Goal: Task Accomplishment & Management: Use online tool/utility

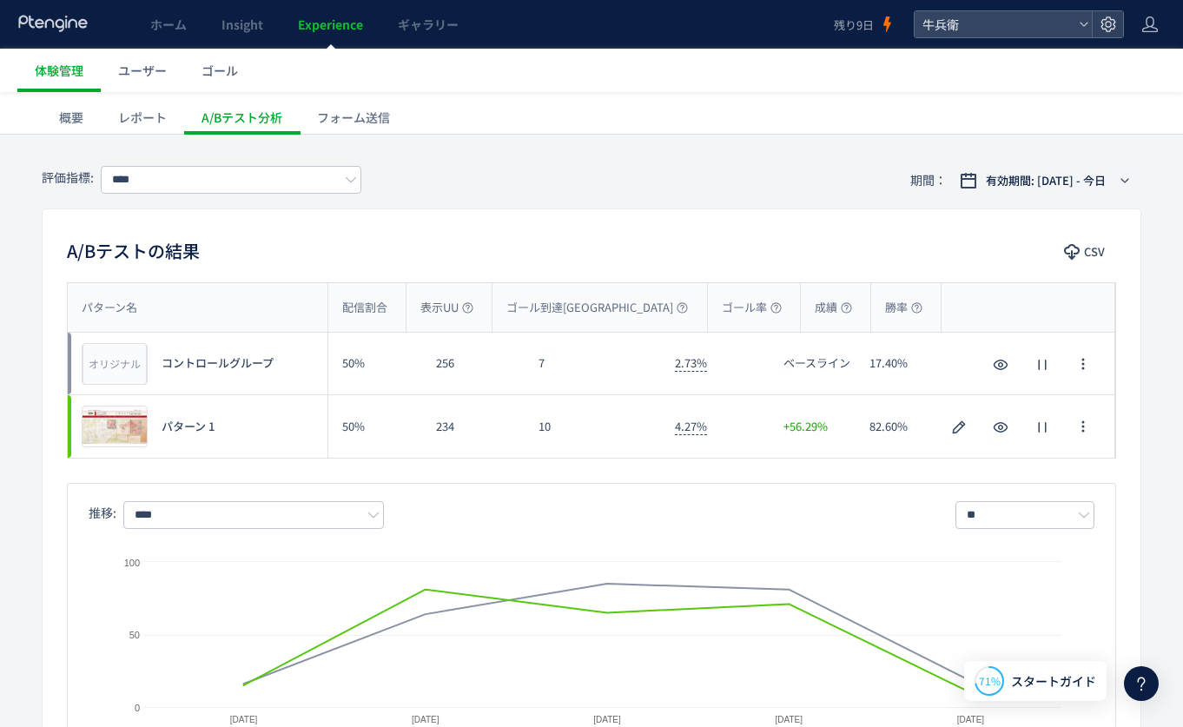
click at [42, 19] on icon at bounding box center [53, 23] width 72 height 17
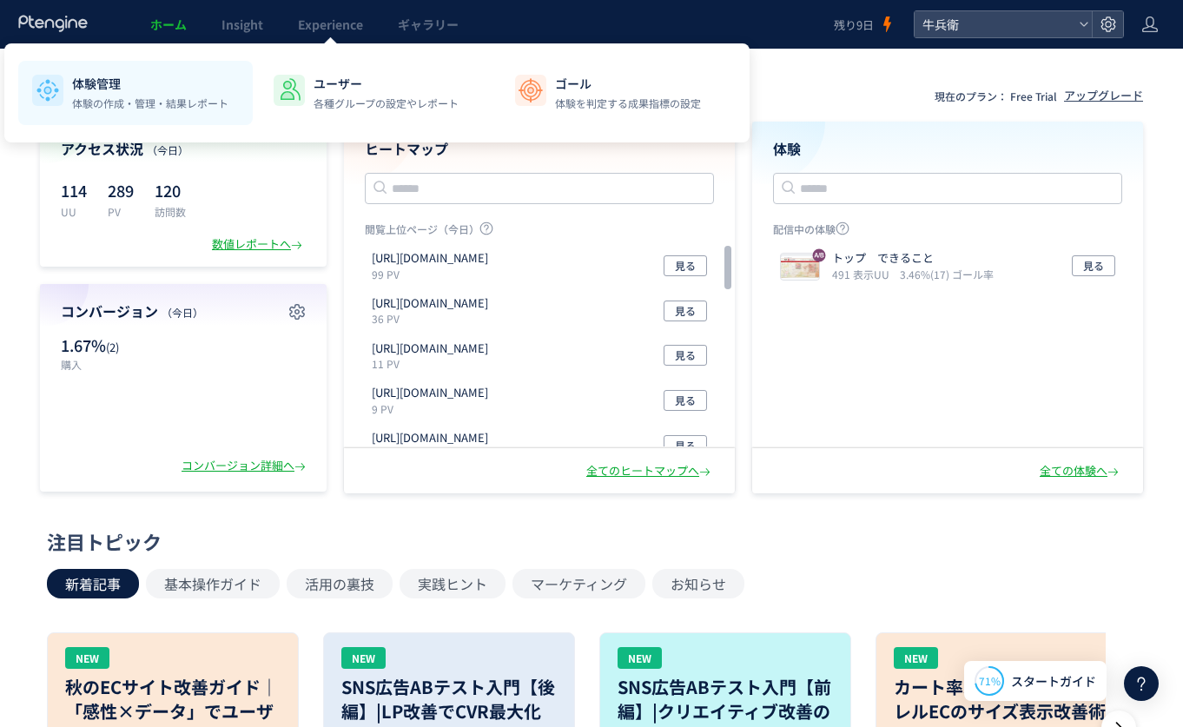
click at [142, 83] on p "体験管理" at bounding box center [150, 83] width 156 height 17
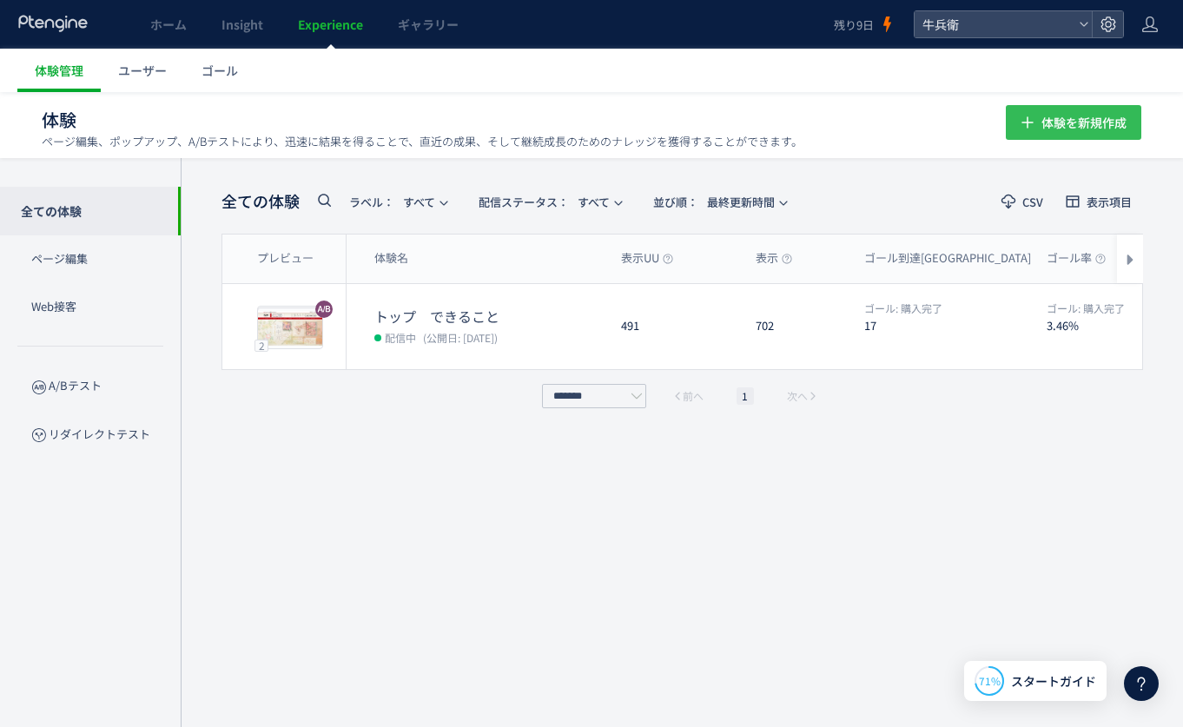
click at [1069, 107] on span "体験を新規作成" at bounding box center [1084, 122] width 85 height 35
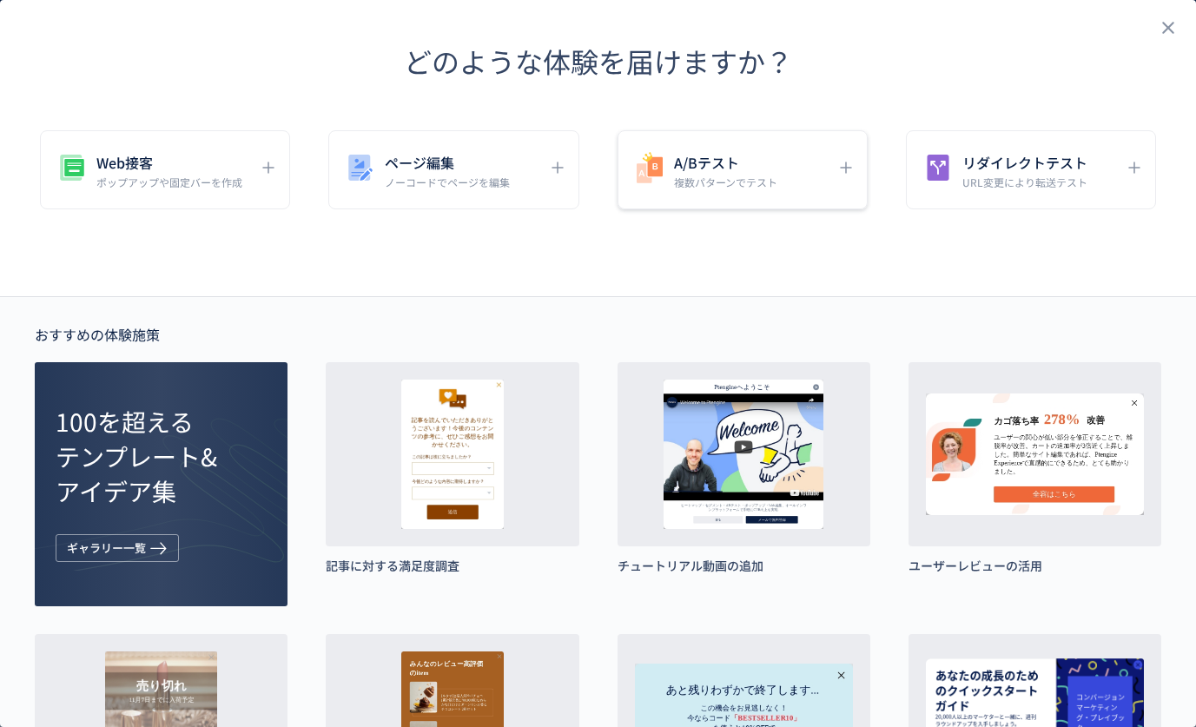
click at [691, 155] on h5 "A/Bテスト" at bounding box center [725, 162] width 103 height 24
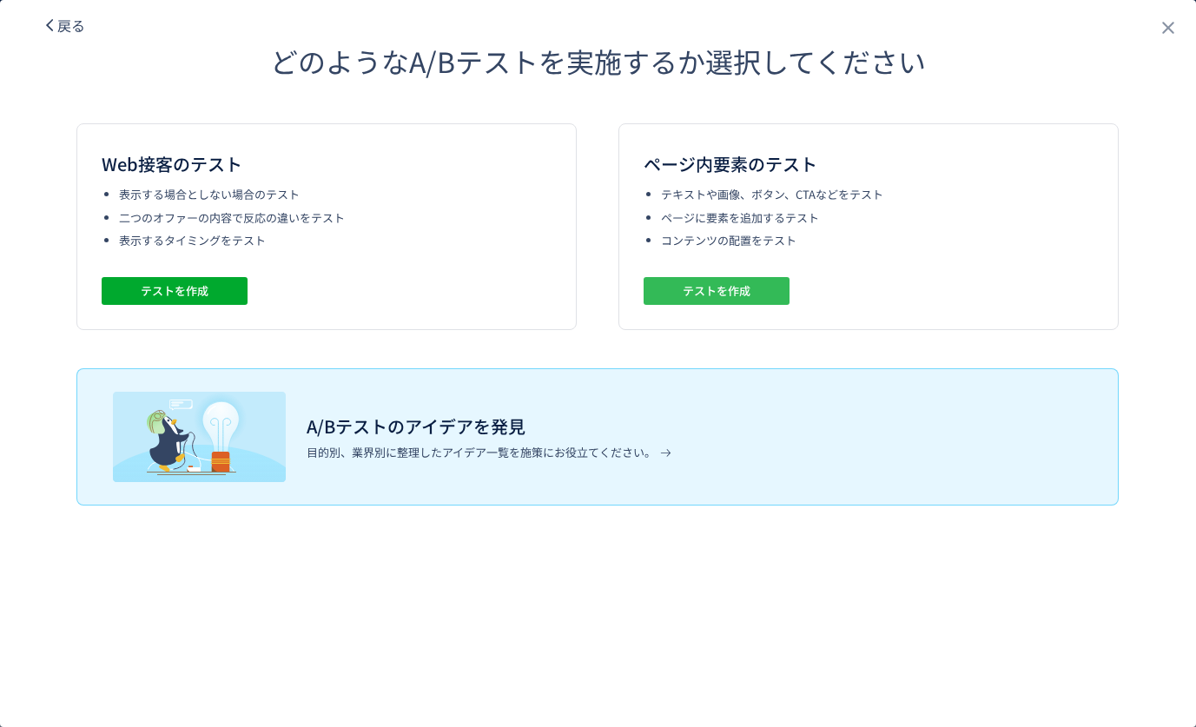
click at [694, 285] on span "テストを作成" at bounding box center [717, 291] width 68 height 28
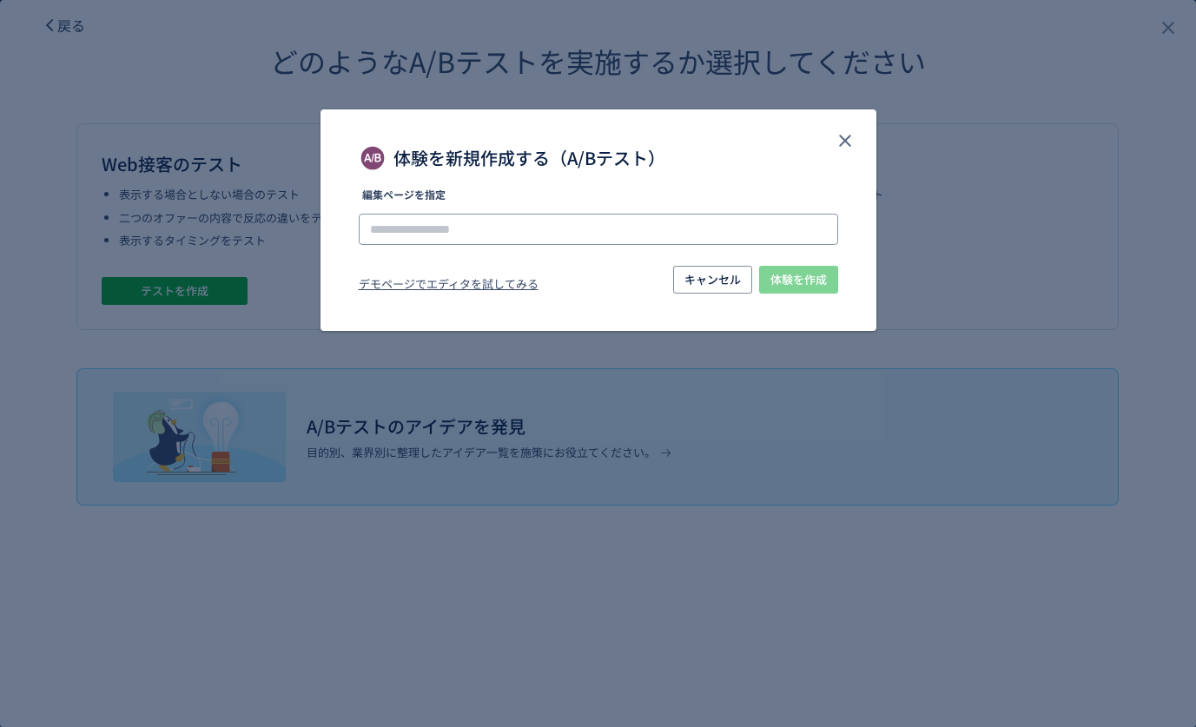
click at [0, 0] on input "体験を新規作成する（A/Bテスト）" at bounding box center [0, 0] width 0 height 0
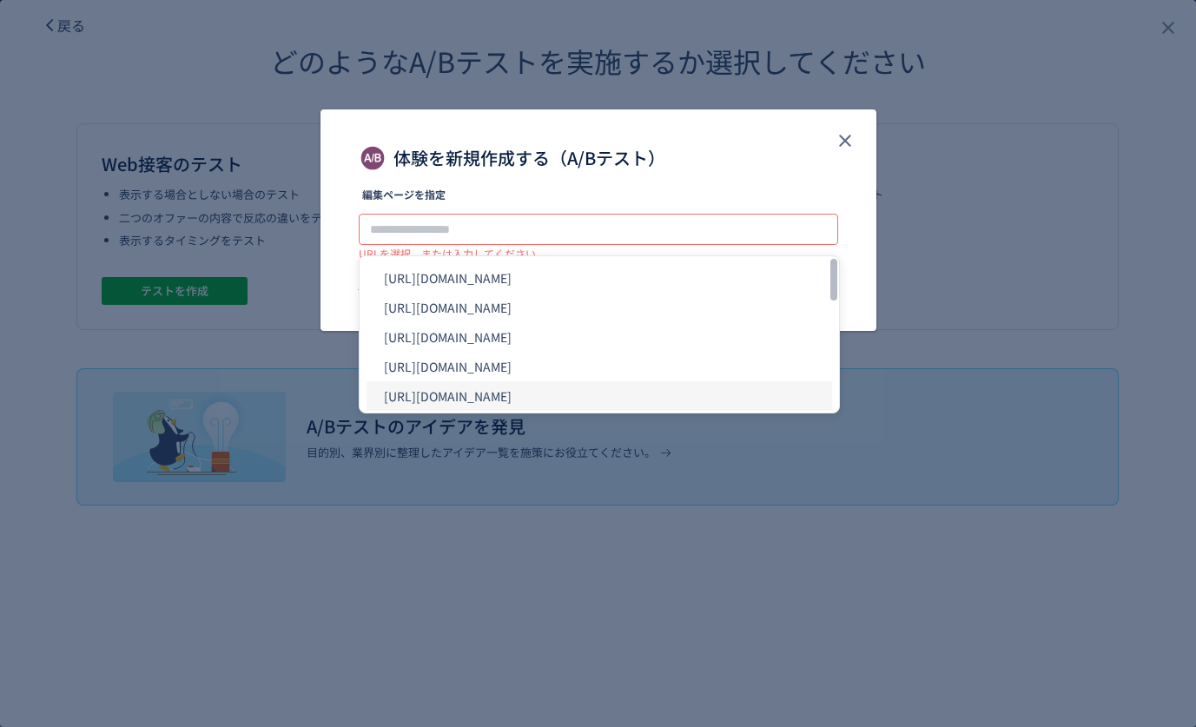
click at [580, 391] on li "[URL][DOMAIN_NAME]" at bounding box center [600, 396] width 466 height 30
type input "**********"
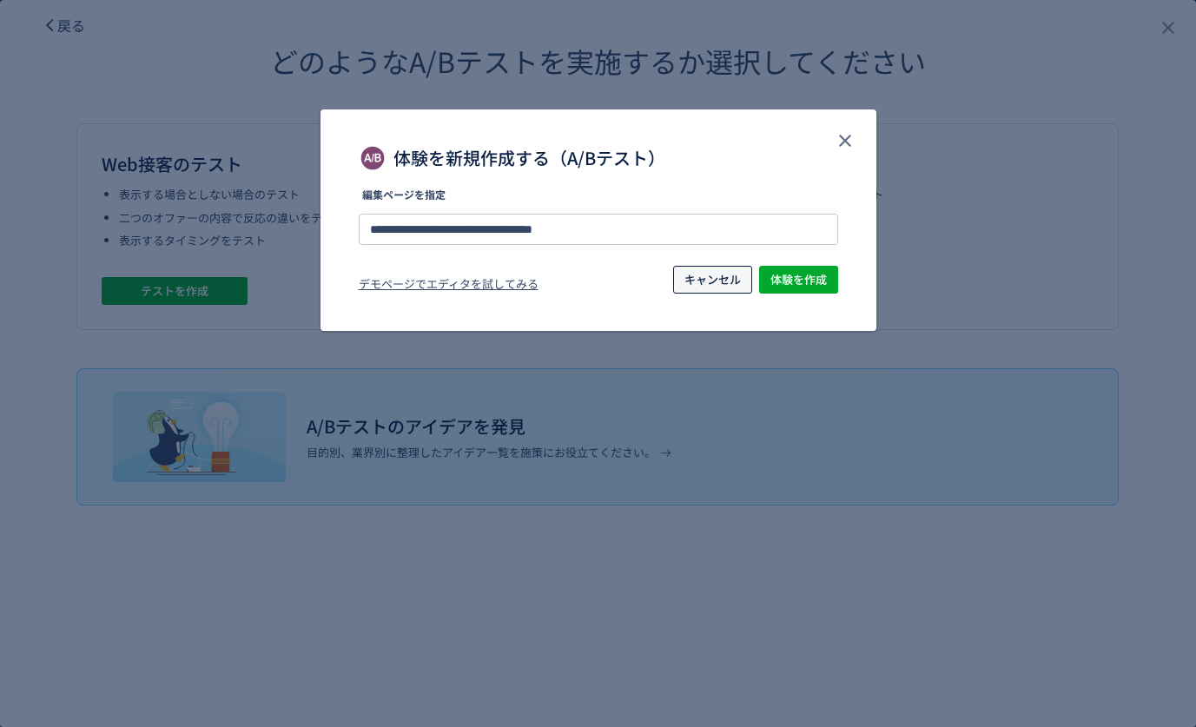
click at [718, 287] on span "キャンセル" at bounding box center [713, 280] width 56 height 28
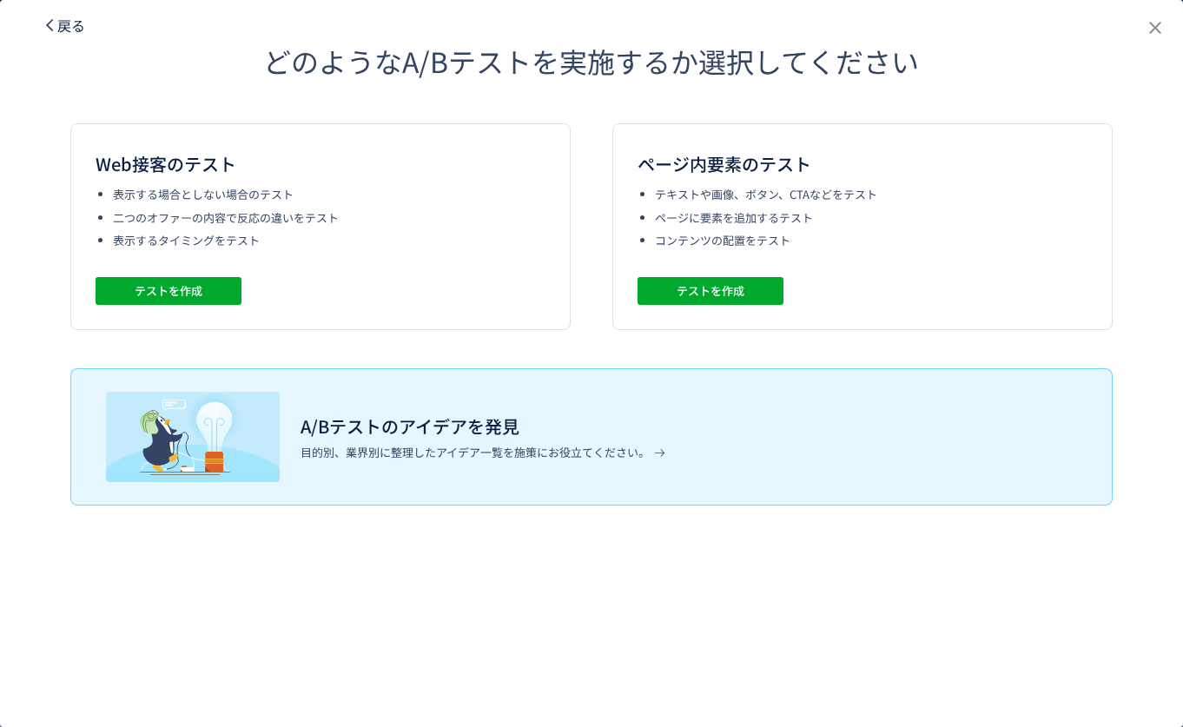
click at [62, 32] on span "戻る" at bounding box center [71, 25] width 28 height 21
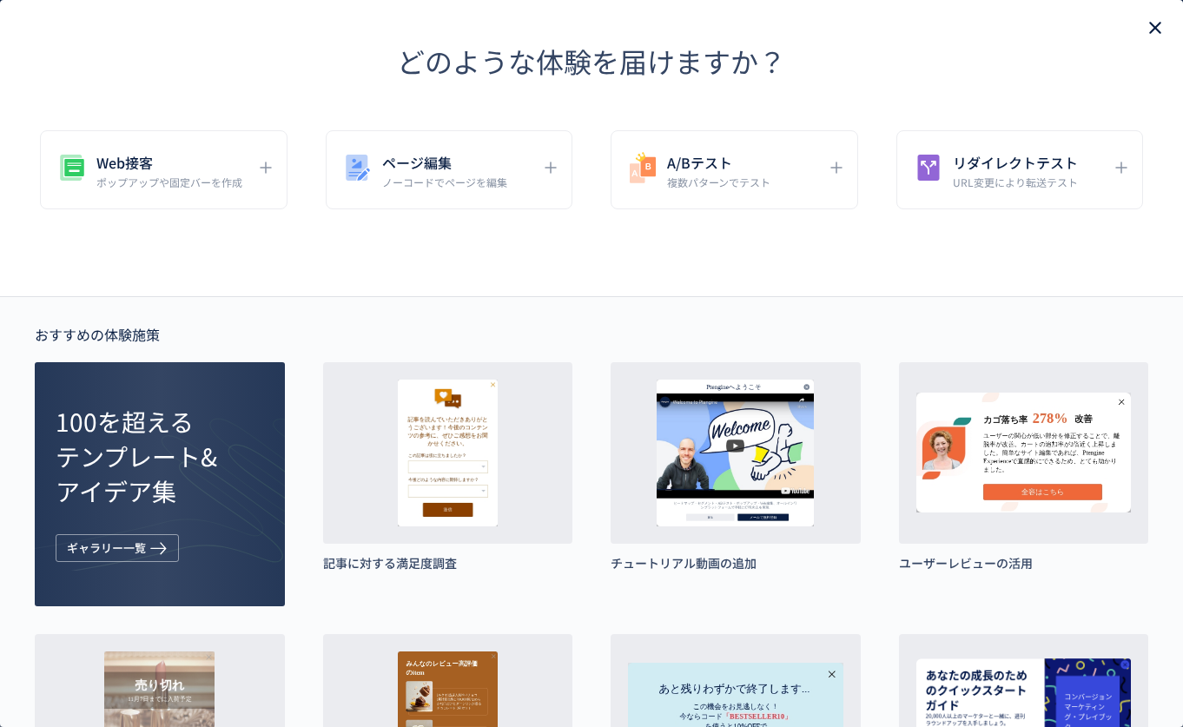
click at [1149, 23] on use "close" at bounding box center [1155, 28] width 12 height 12
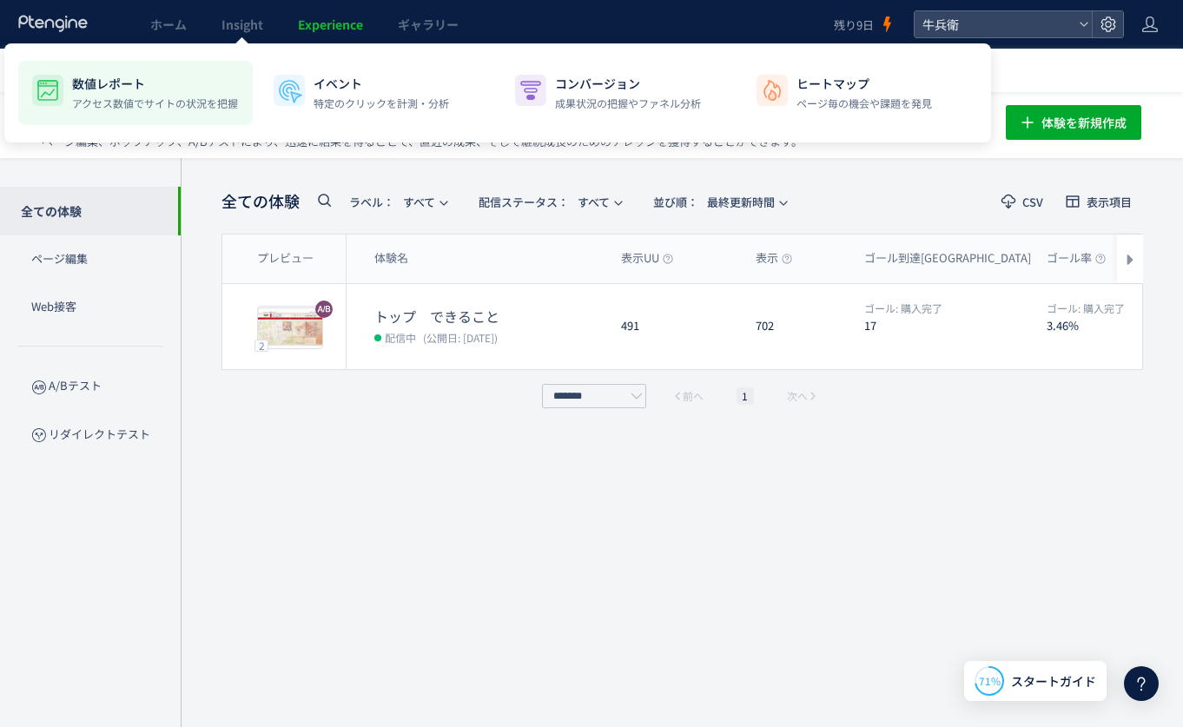
drag, startPoint x: 137, startPoint y: 71, endPoint x: 113, endPoint y: 87, distance: 28.9
click at [260, 87] on li "数値レポート アクセス数値でサイトの状況を把握" at bounding box center [377, 93] width 235 height 64
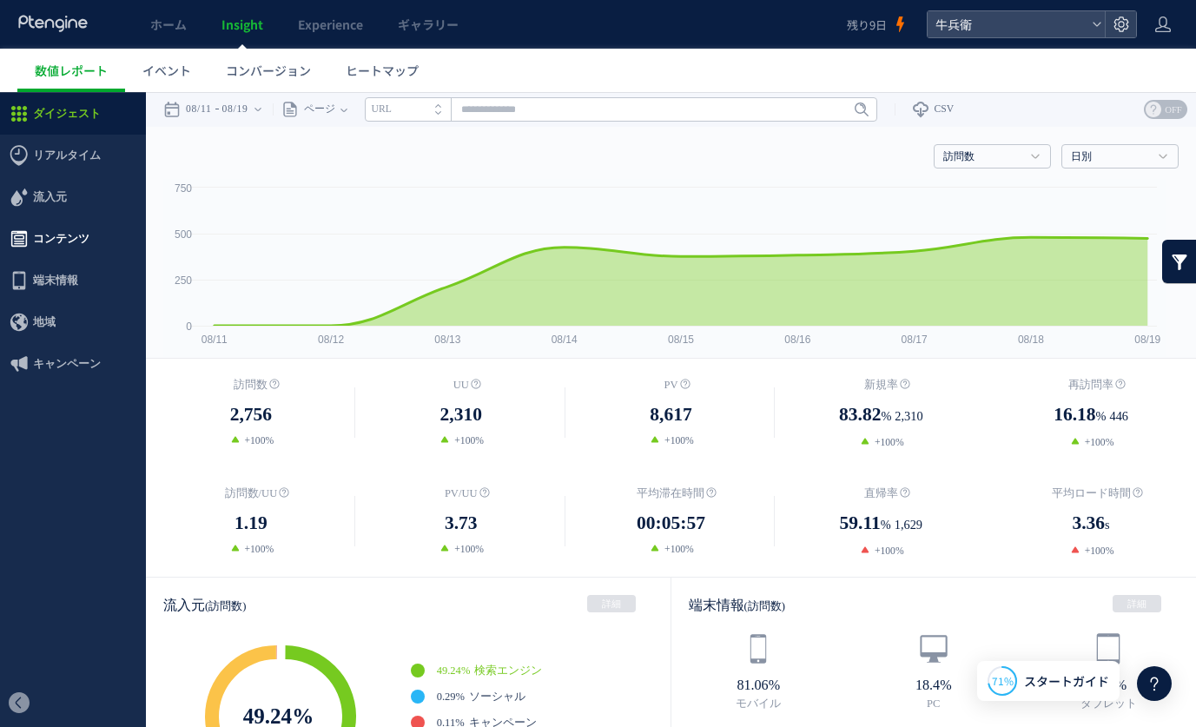
click at [102, 224] on span "コンテンツ" at bounding box center [73, 239] width 146 height 42
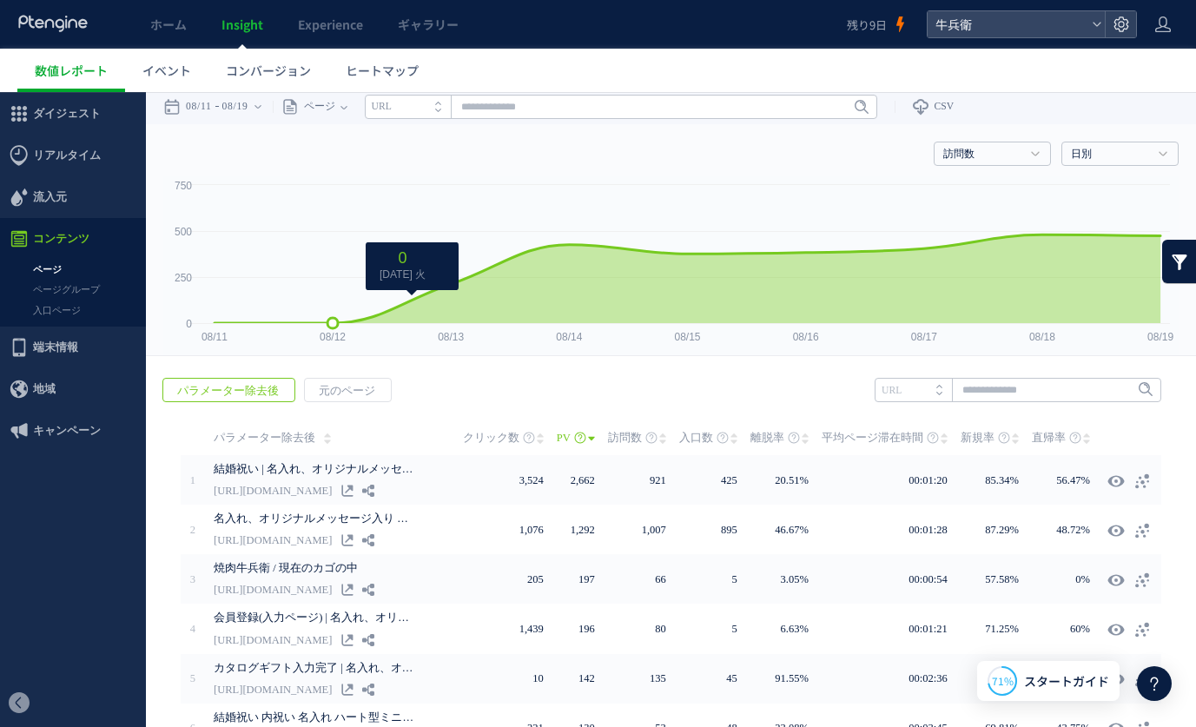
scroll to position [3, 0]
click at [126, 306] on link "入口ページ" at bounding box center [73, 311] width 146 height 20
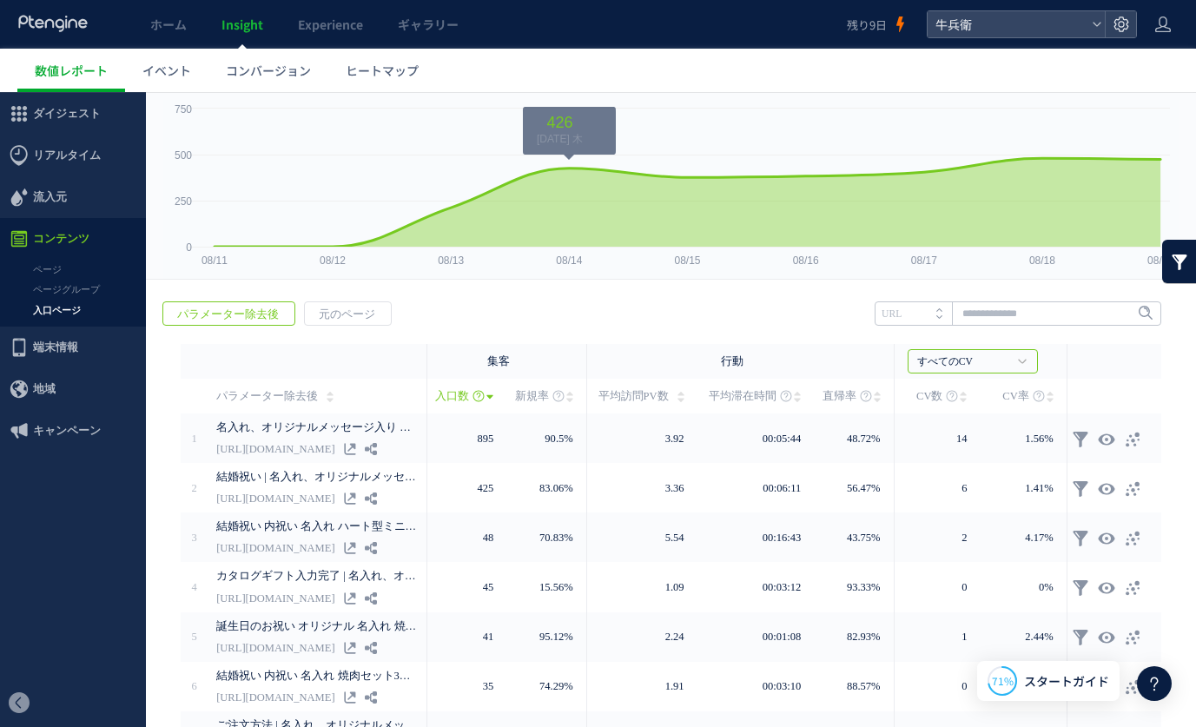
scroll to position [271, 0]
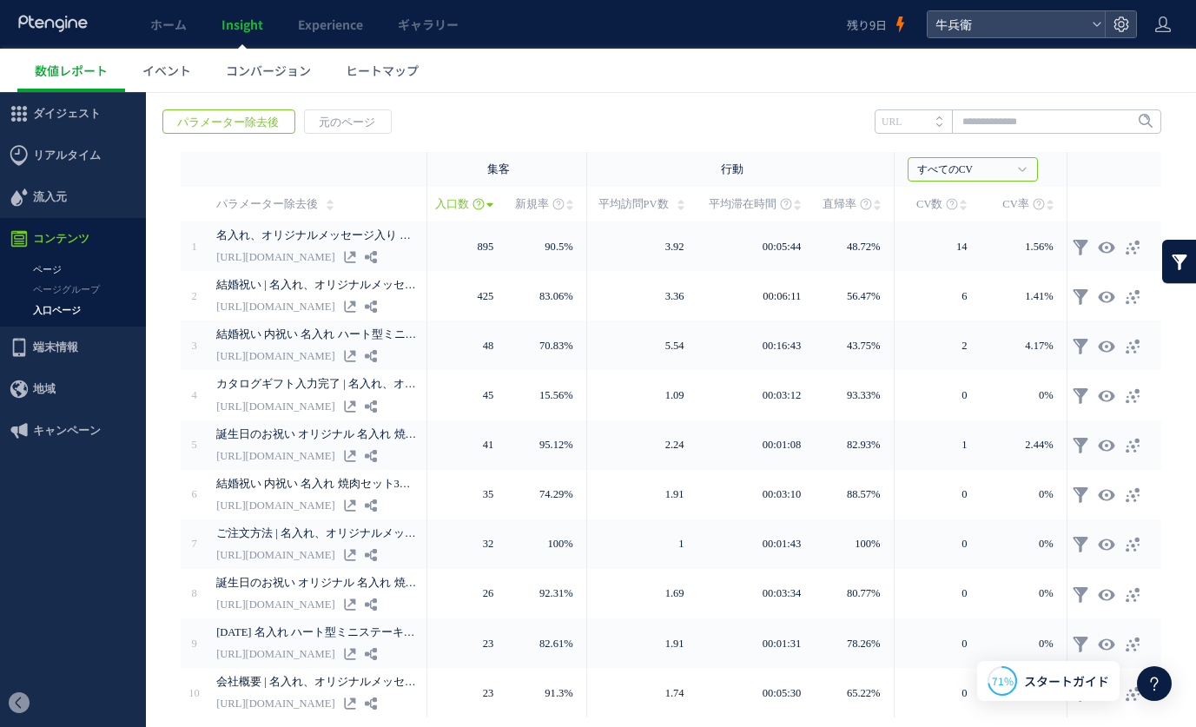
click at [96, 264] on link "ページ" at bounding box center [73, 270] width 146 height 20
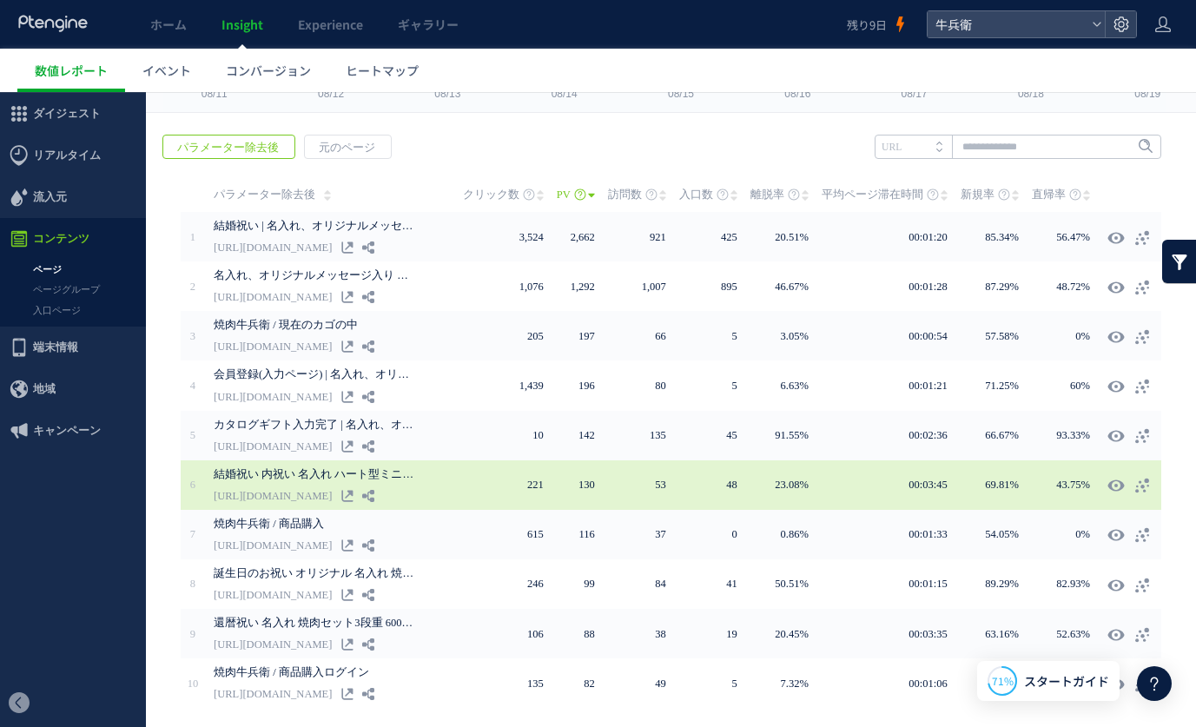
scroll to position [260, 0]
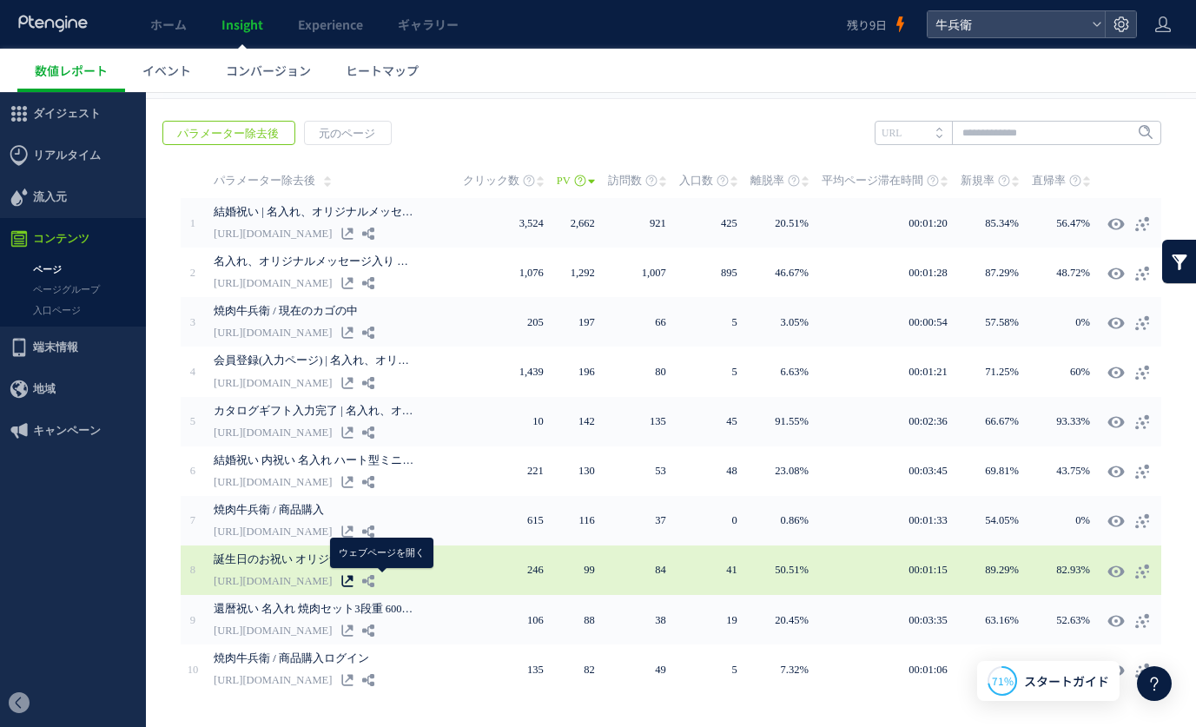
click at [354, 579] on icon at bounding box center [347, 581] width 12 height 12
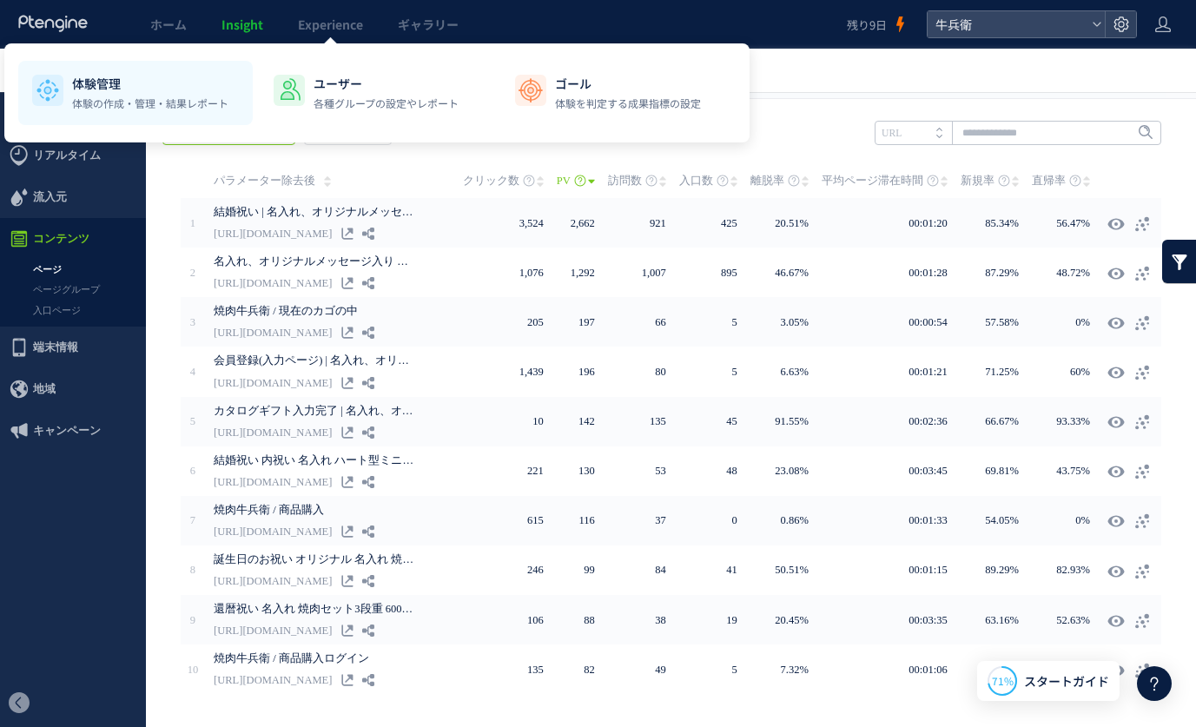
click at [175, 87] on p "体験管理" at bounding box center [150, 83] width 156 height 17
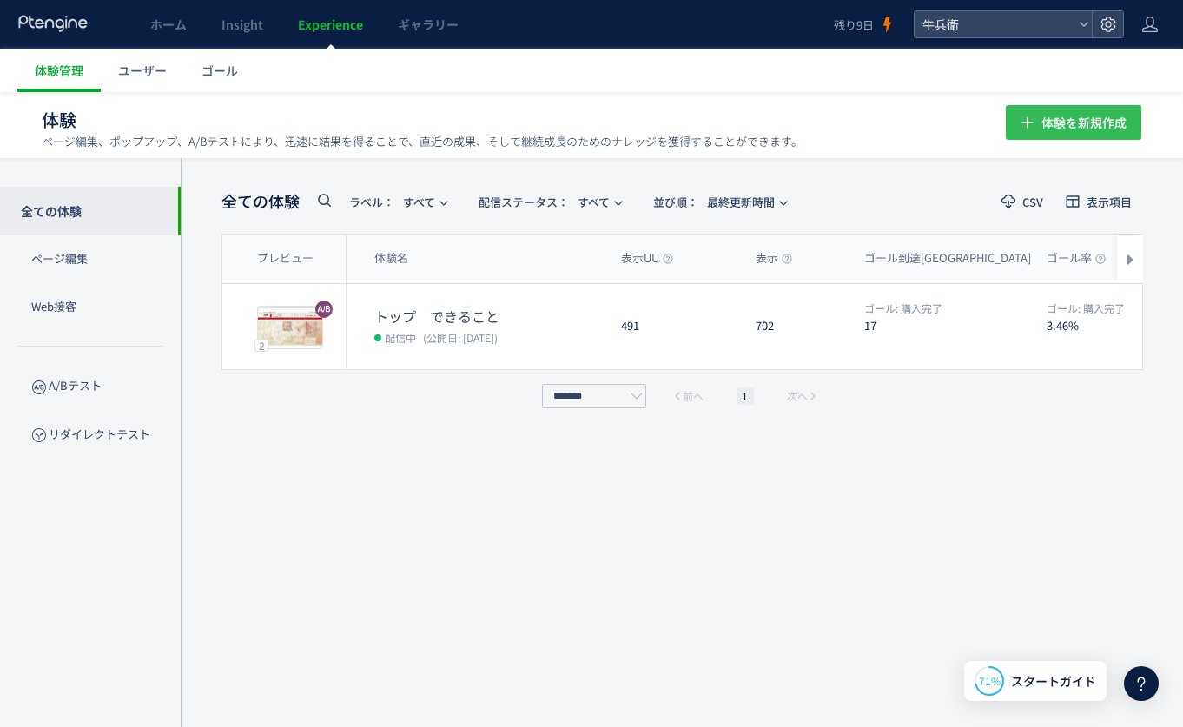
click at [1076, 136] on span "体験を新規作成" at bounding box center [1084, 122] width 85 height 35
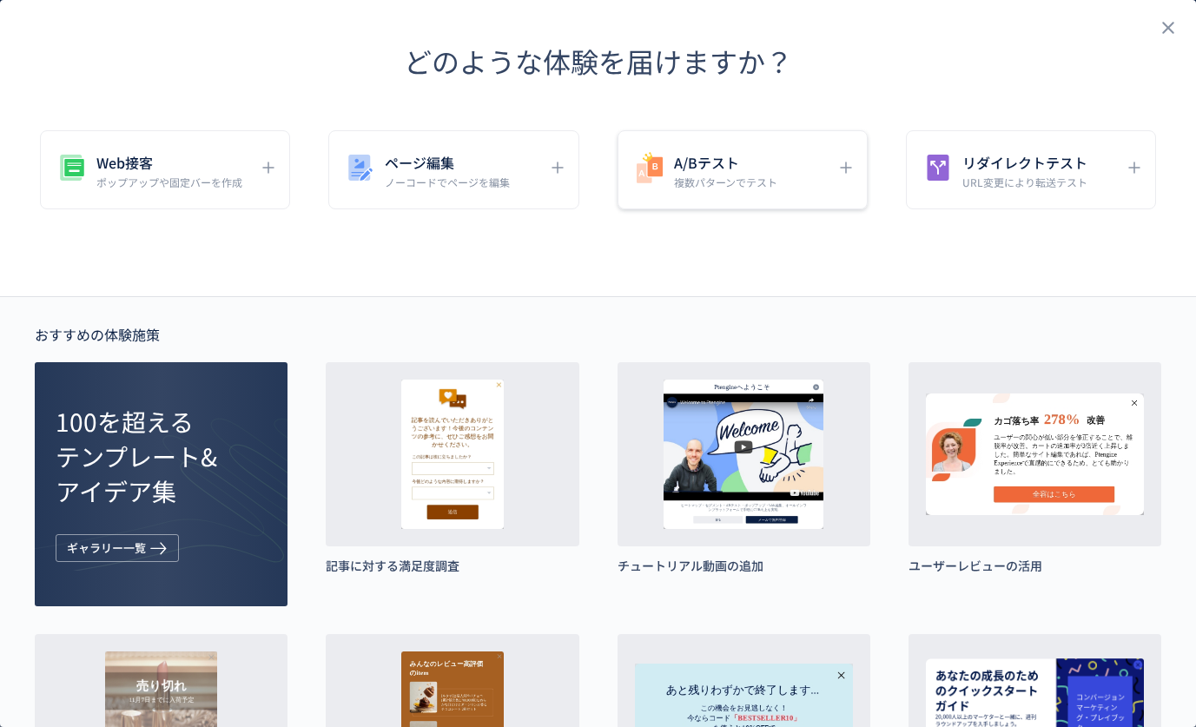
click at [699, 162] on h5 "A/Bテスト" at bounding box center [725, 162] width 103 height 24
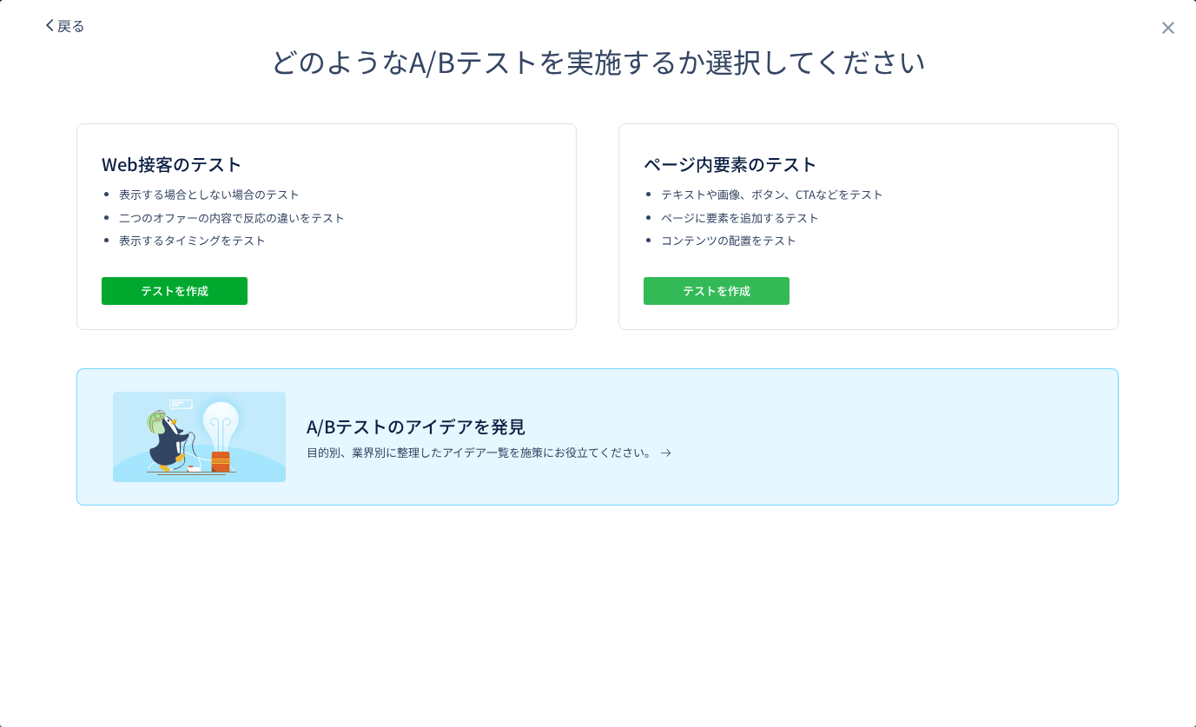
click at [721, 290] on span "テストを作成" at bounding box center [717, 291] width 68 height 28
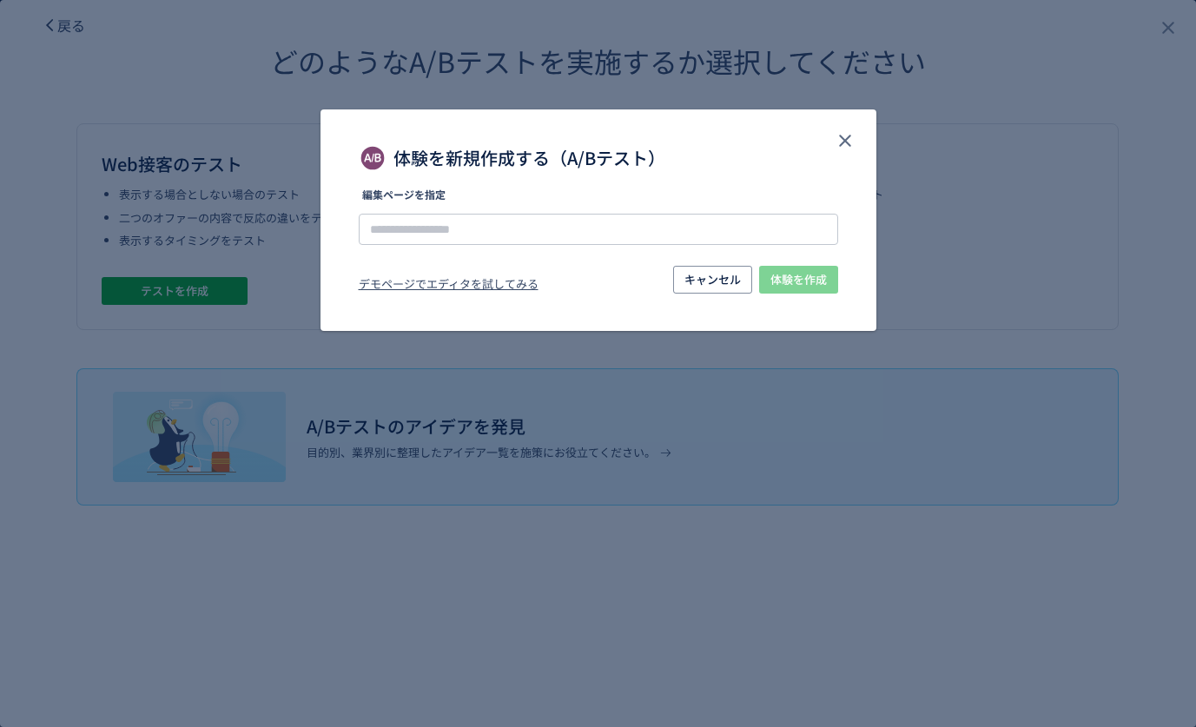
click at [540, 248] on div "編集ページを指定 デモページでエディタを試してみる キャンセル 体験を作成" at bounding box center [599, 243] width 480 height 108
click at [535, 234] on input "体験を新規作成する（A/Bテスト）" at bounding box center [599, 229] width 480 height 31
paste input "**********"
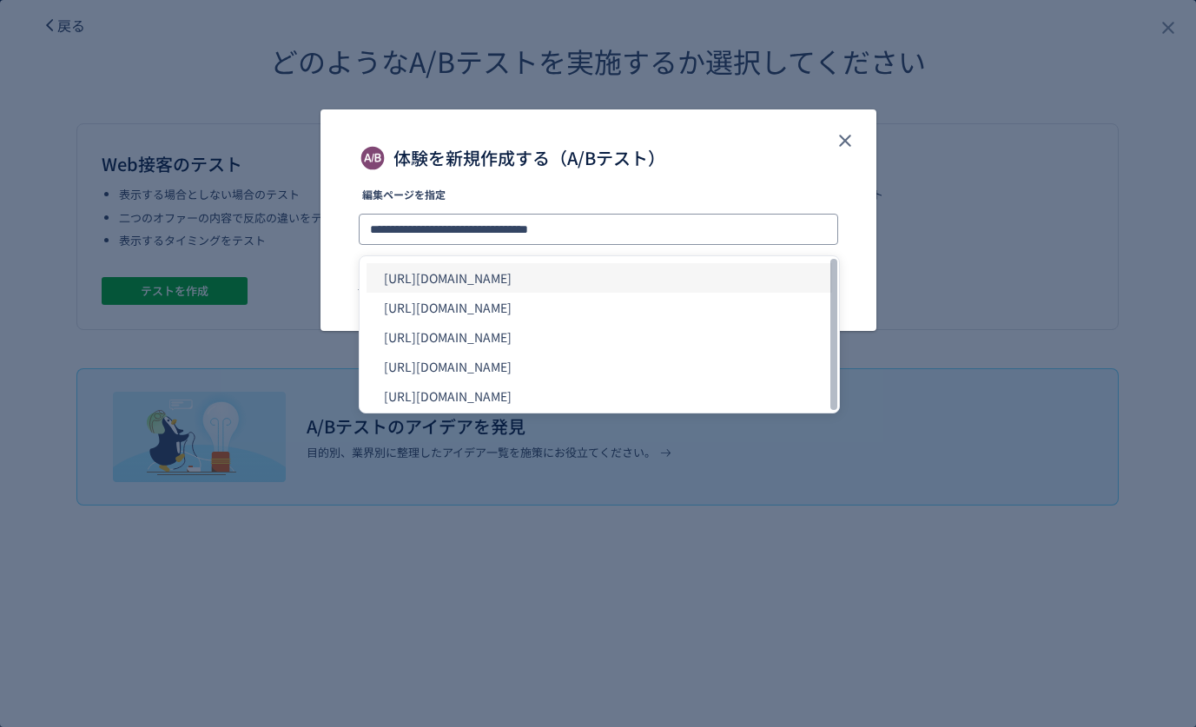
type input "**********"
click at [715, 284] on li "[URL][DOMAIN_NAME]" at bounding box center [600, 278] width 466 height 30
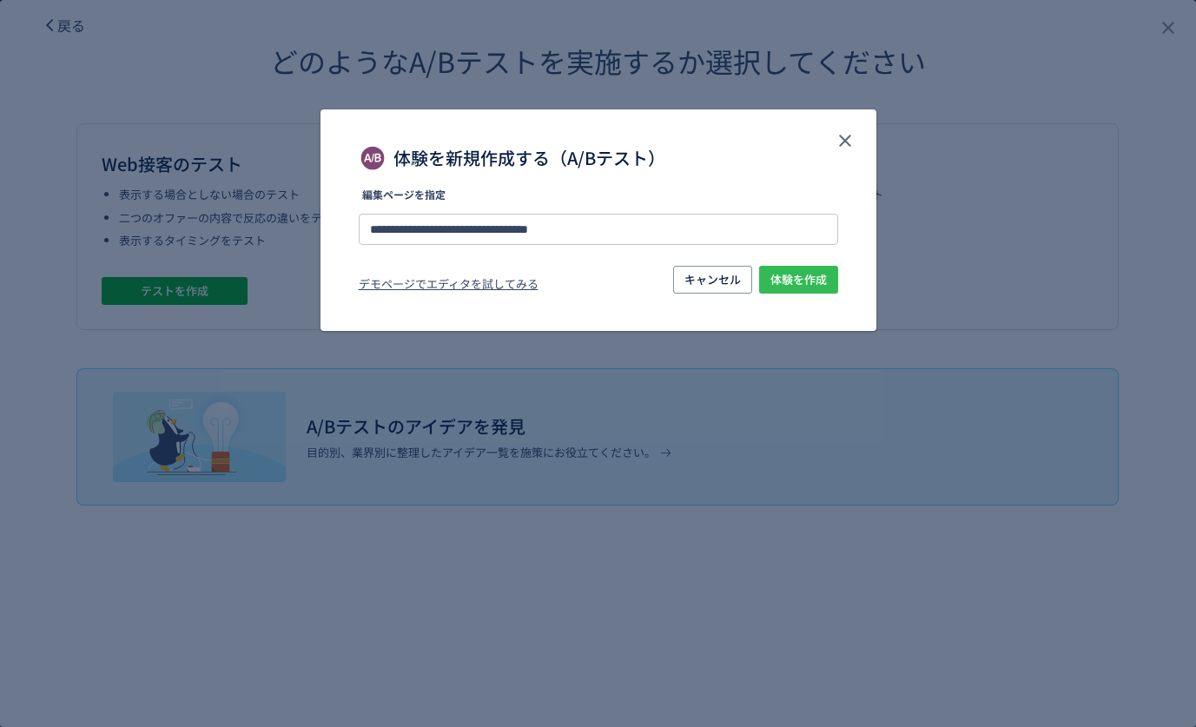
click at [799, 281] on span "体験を作成" at bounding box center [799, 280] width 56 height 28
